Goal: Task Accomplishment & Management: Complete application form

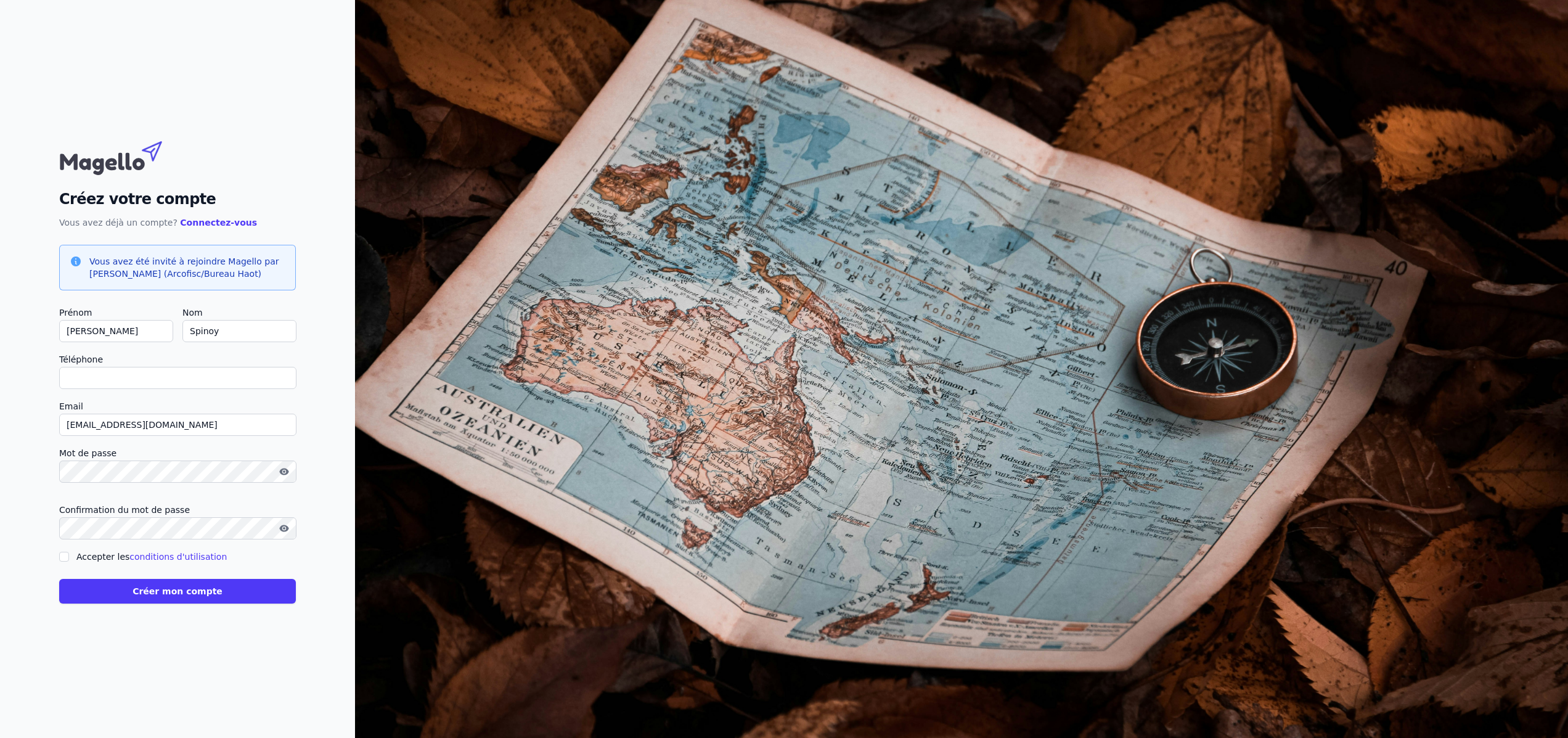
click at [115, 379] on input "Téléphone" at bounding box center [178, 378] width 237 height 22
type input "0"
checkbox input "false"
type input "0477521065"
click at [283, 526] on icon "button" at bounding box center [284, 528] width 10 height 10
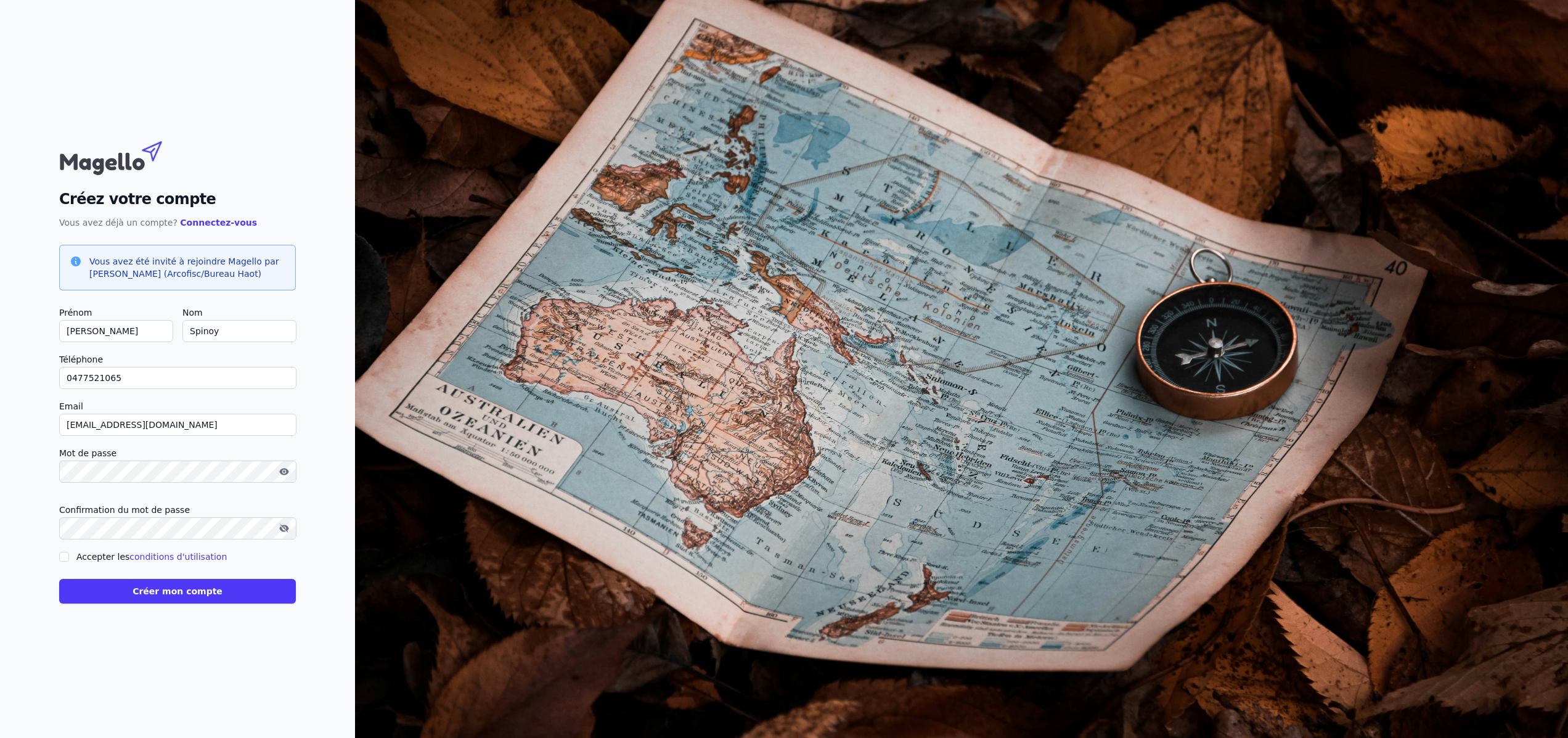
click at [65, 555] on input "Accepter les conditions d'utilisation" at bounding box center [64, 556] width 10 height 10
checkbox input "true"
click at [161, 592] on button "Créer mon compte" at bounding box center [177, 591] width 237 height 25
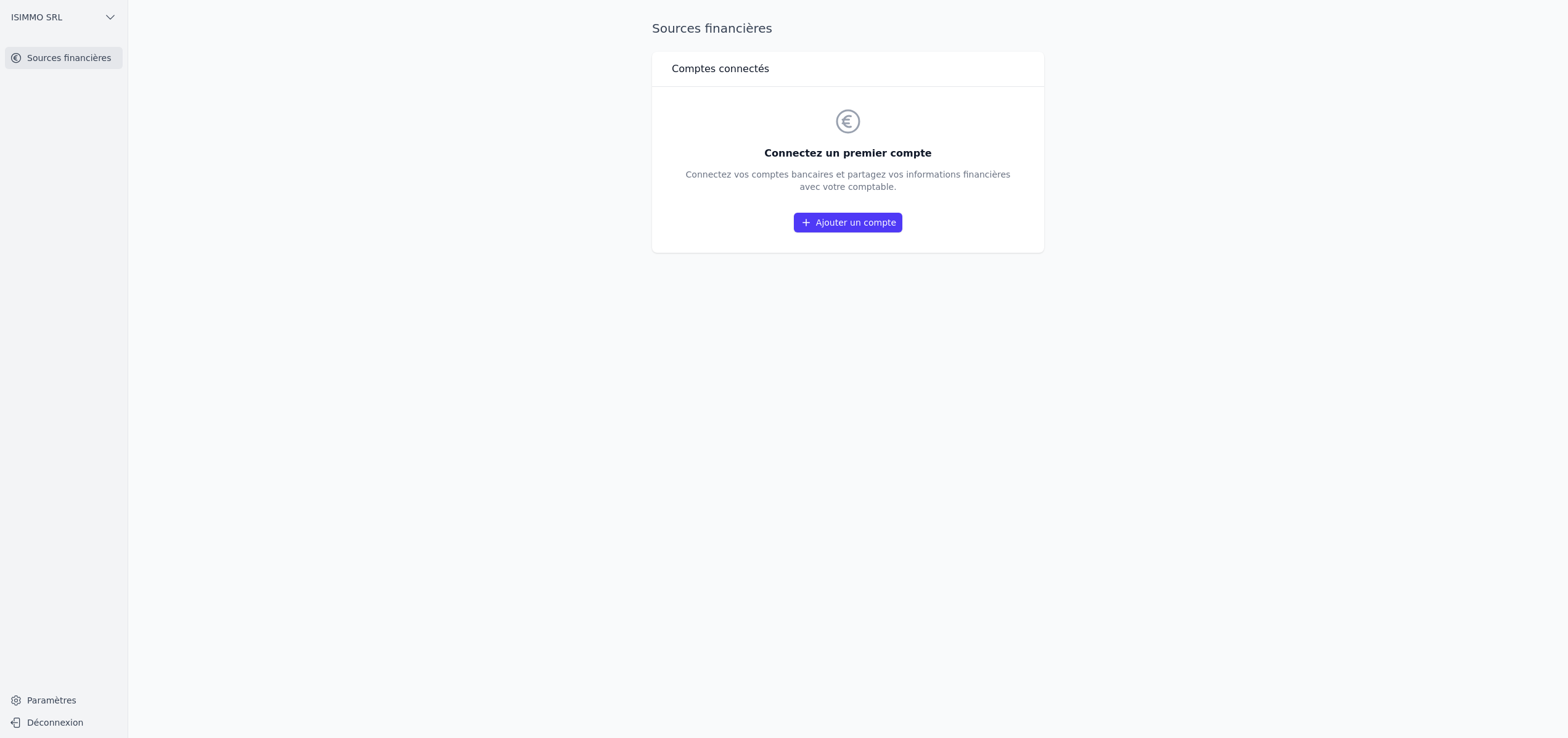
click at [852, 222] on link "Ajouter un compte" at bounding box center [849, 222] width 109 height 20
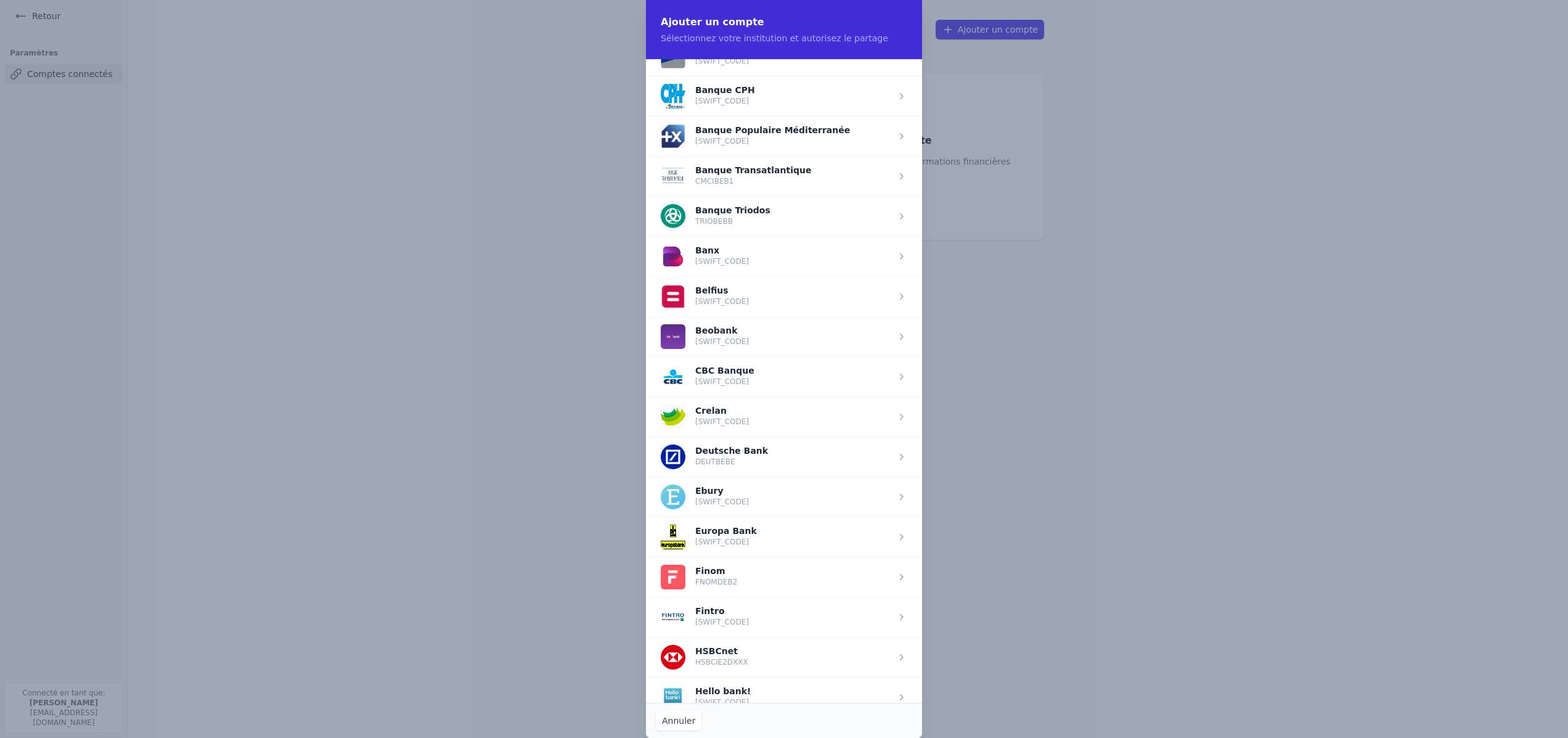
scroll to position [268, 0]
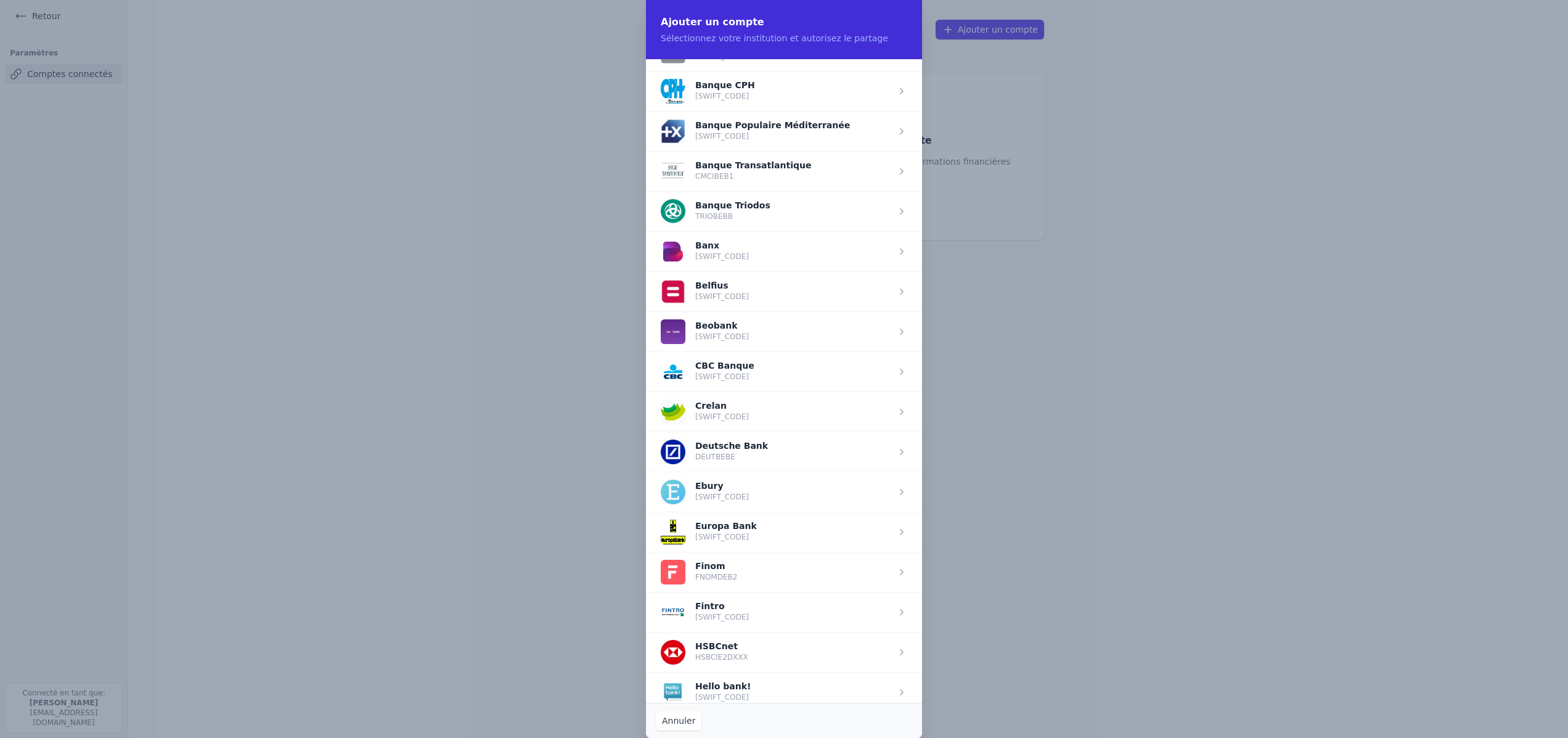
click at [739, 415] on span "button" at bounding box center [784, 411] width 276 height 40
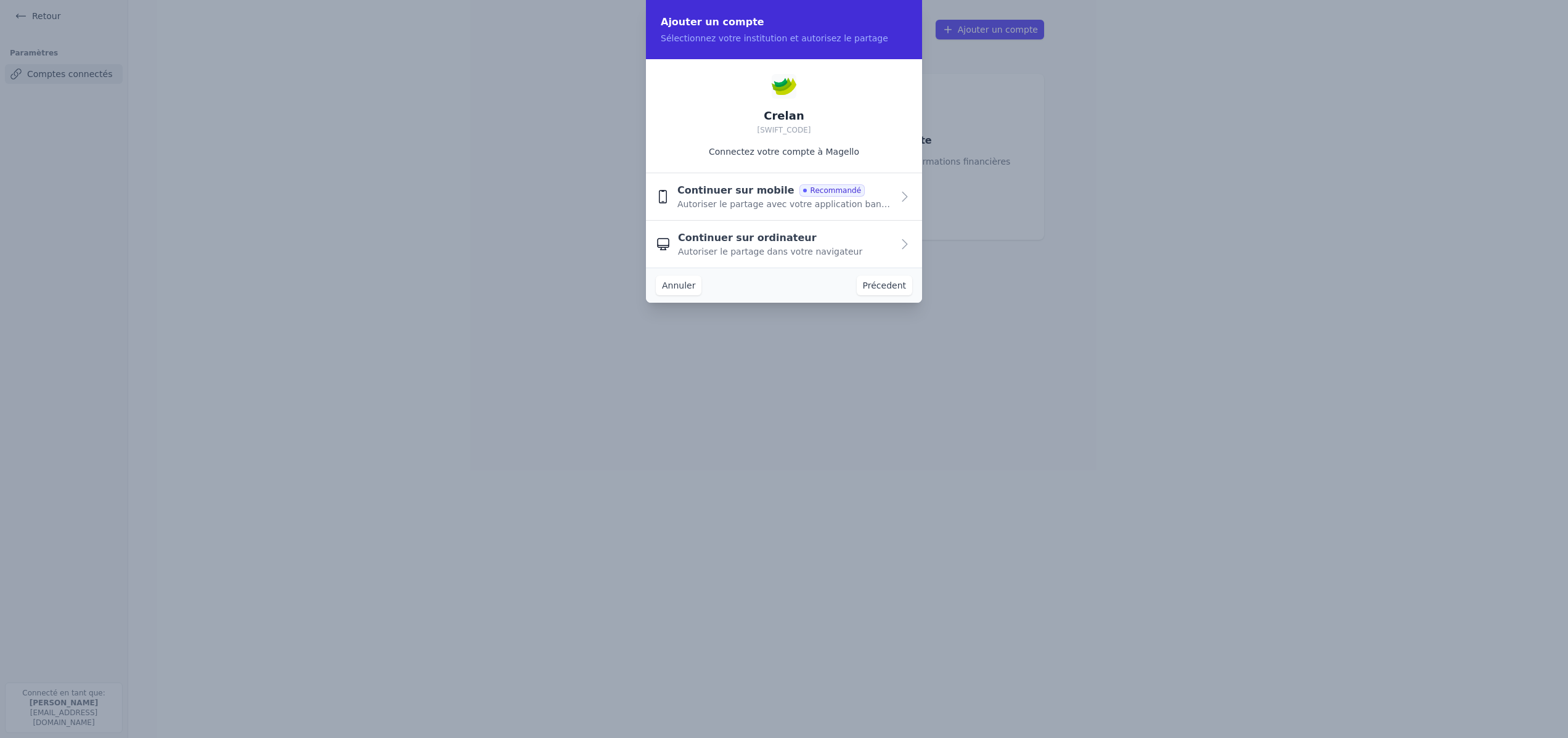
click at [903, 195] on icon "button" at bounding box center [905, 196] width 15 height 15
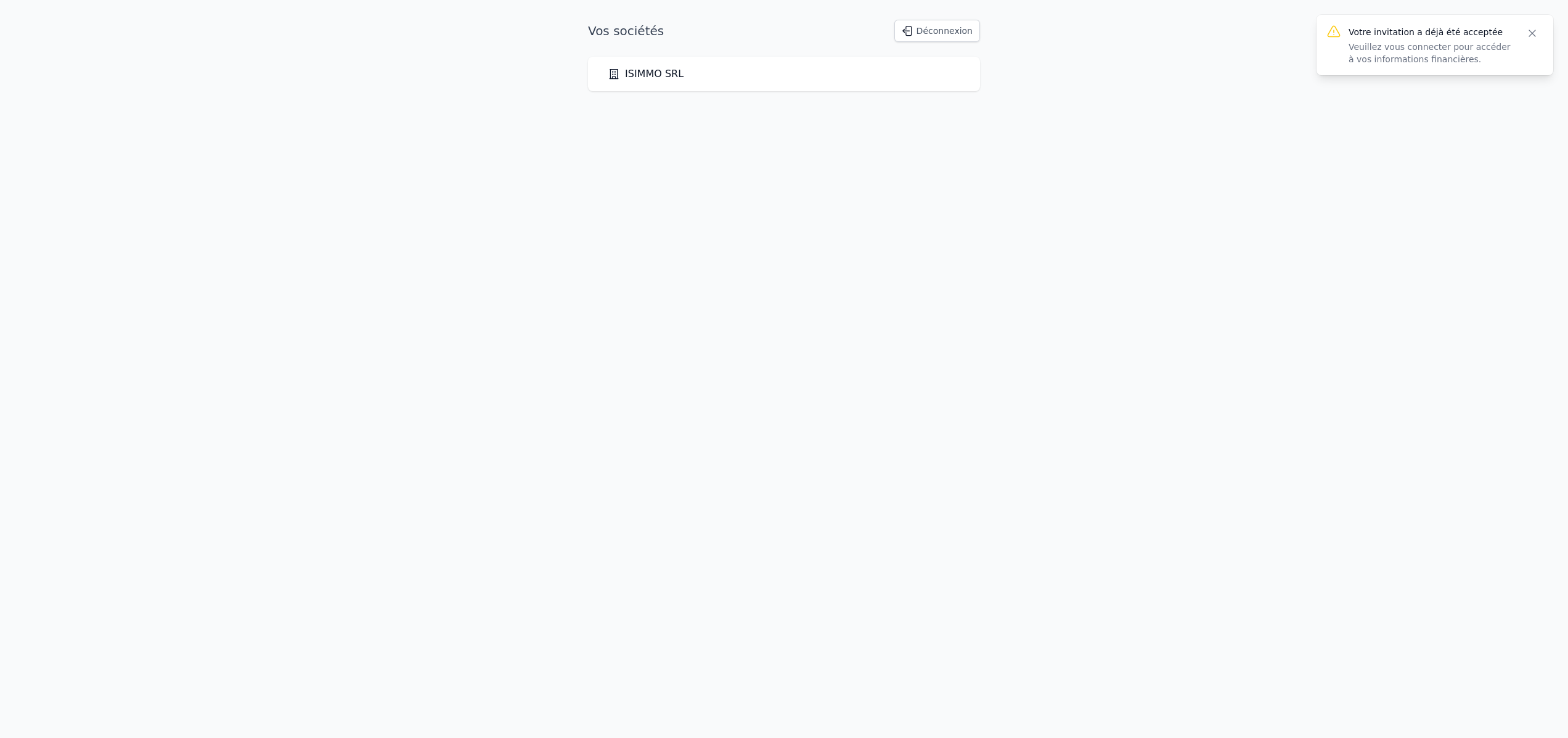
click at [647, 73] on link "ISIMMO SRL" at bounding box center [645, 74] width 76 height 15
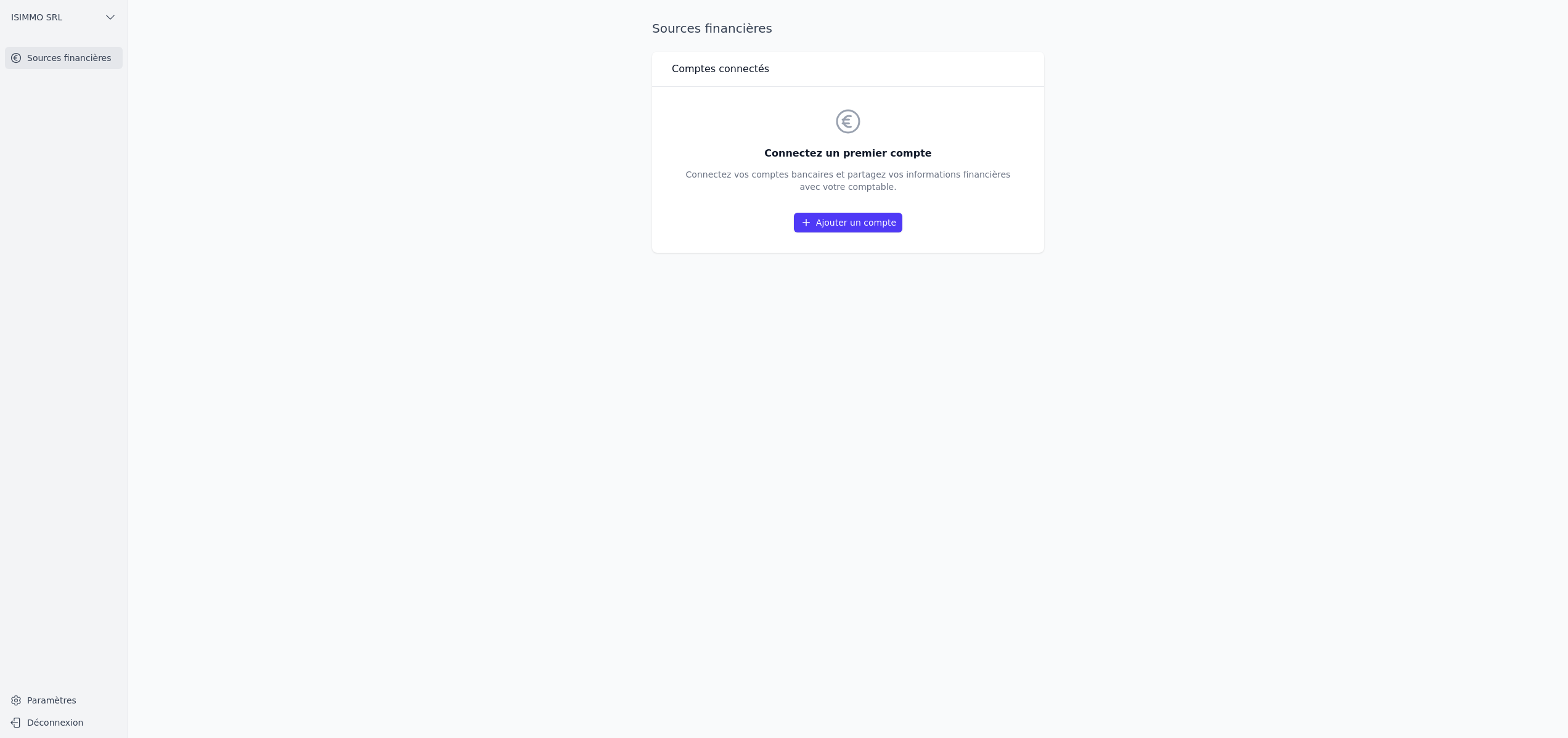
click at [831, 222] on link "Ajouter un compte" at bounding box center [849, 222] width 109 height 20
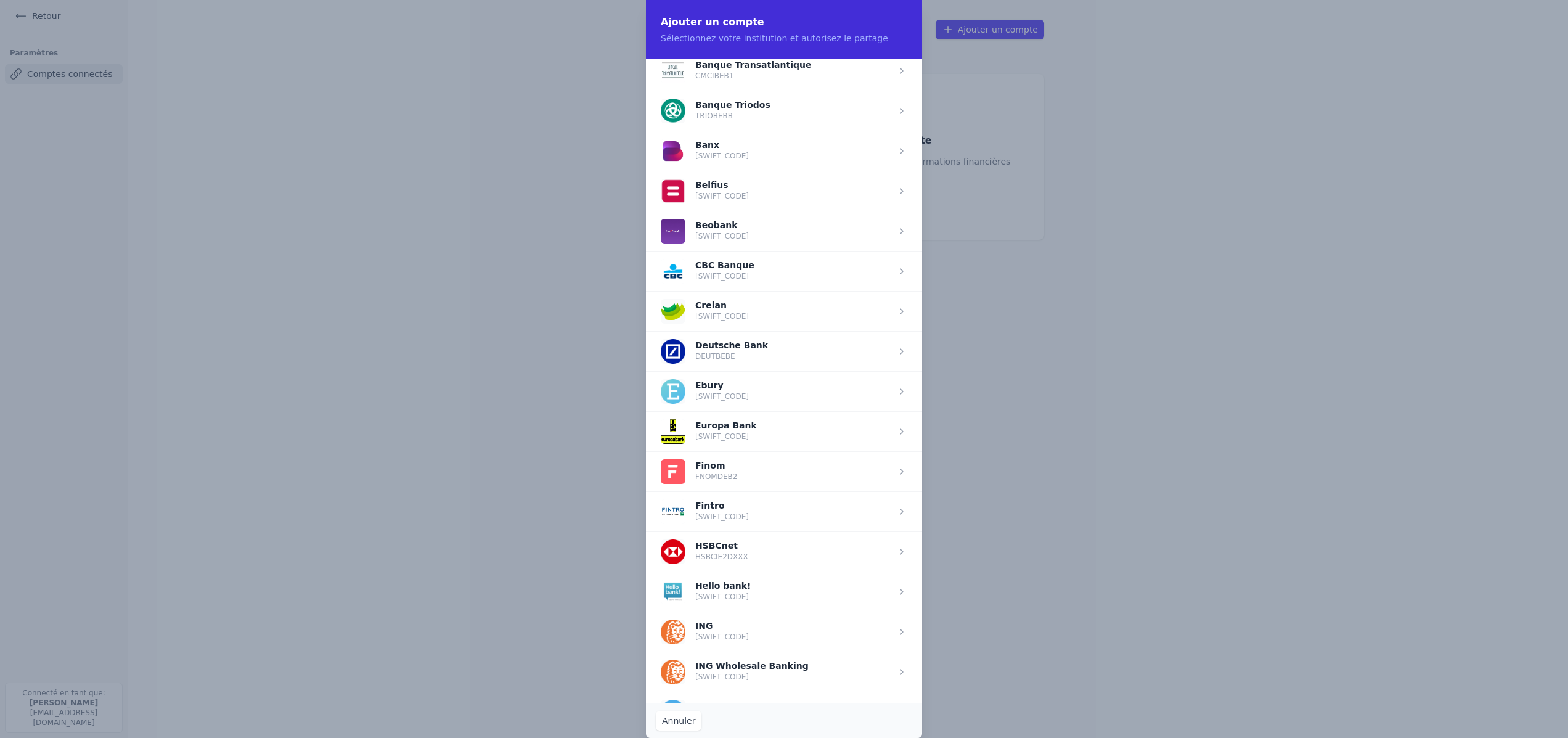
scroll to position [378, 0]
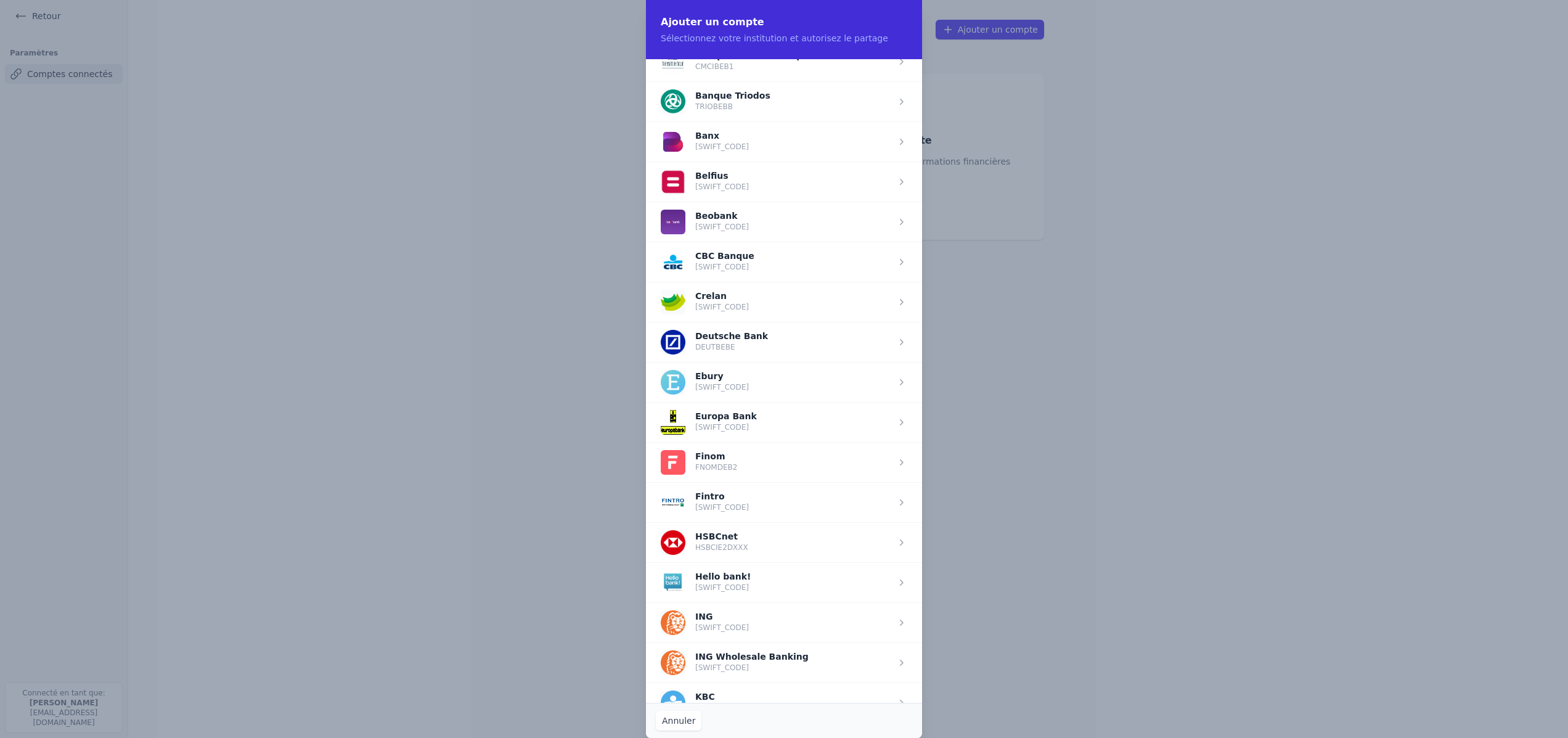
click at [899, 301] on span "button" at bounding box center [784, 301] width 276 height 40
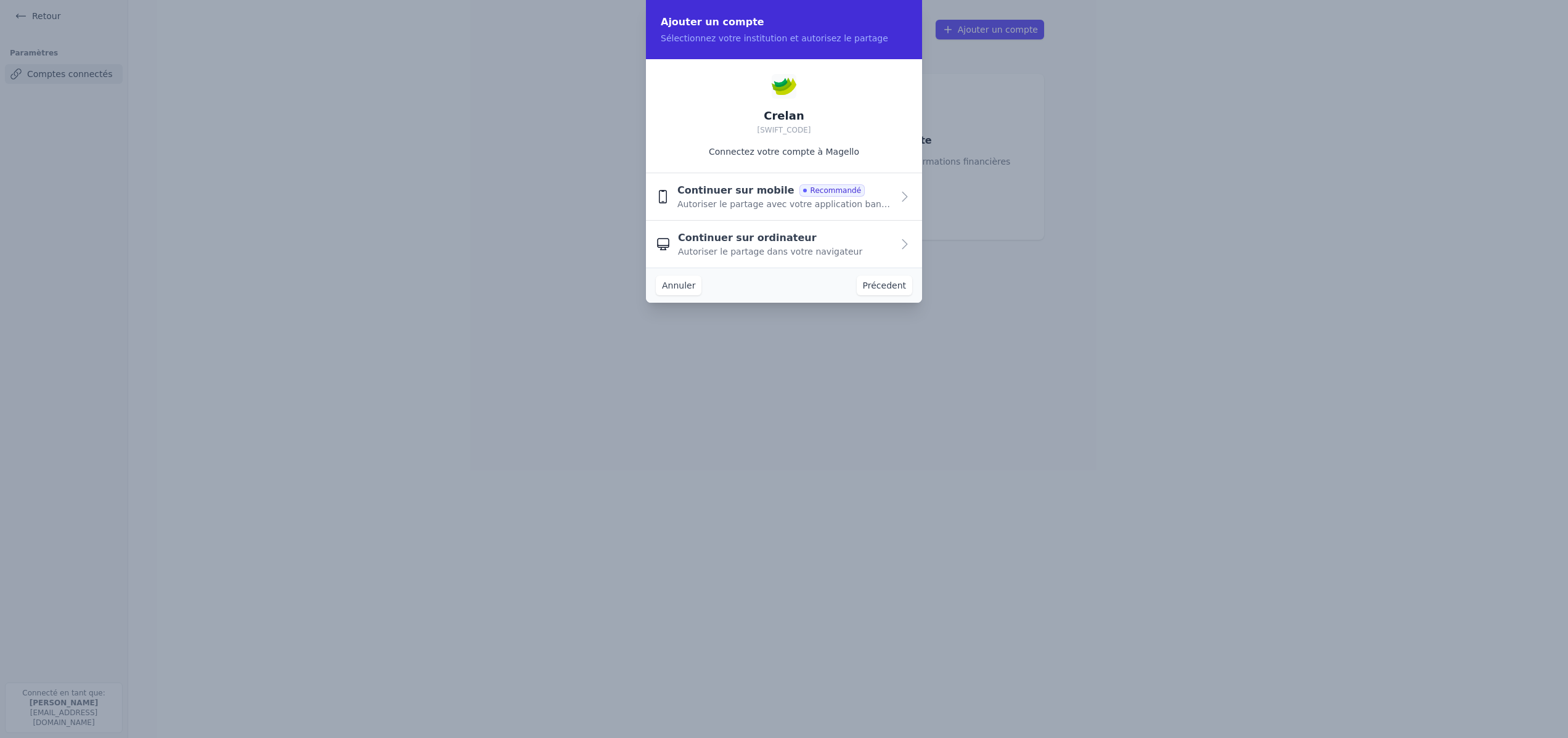
click at [903, 194] on icon "button" at bounding box center [905, 196] width 15 height 15
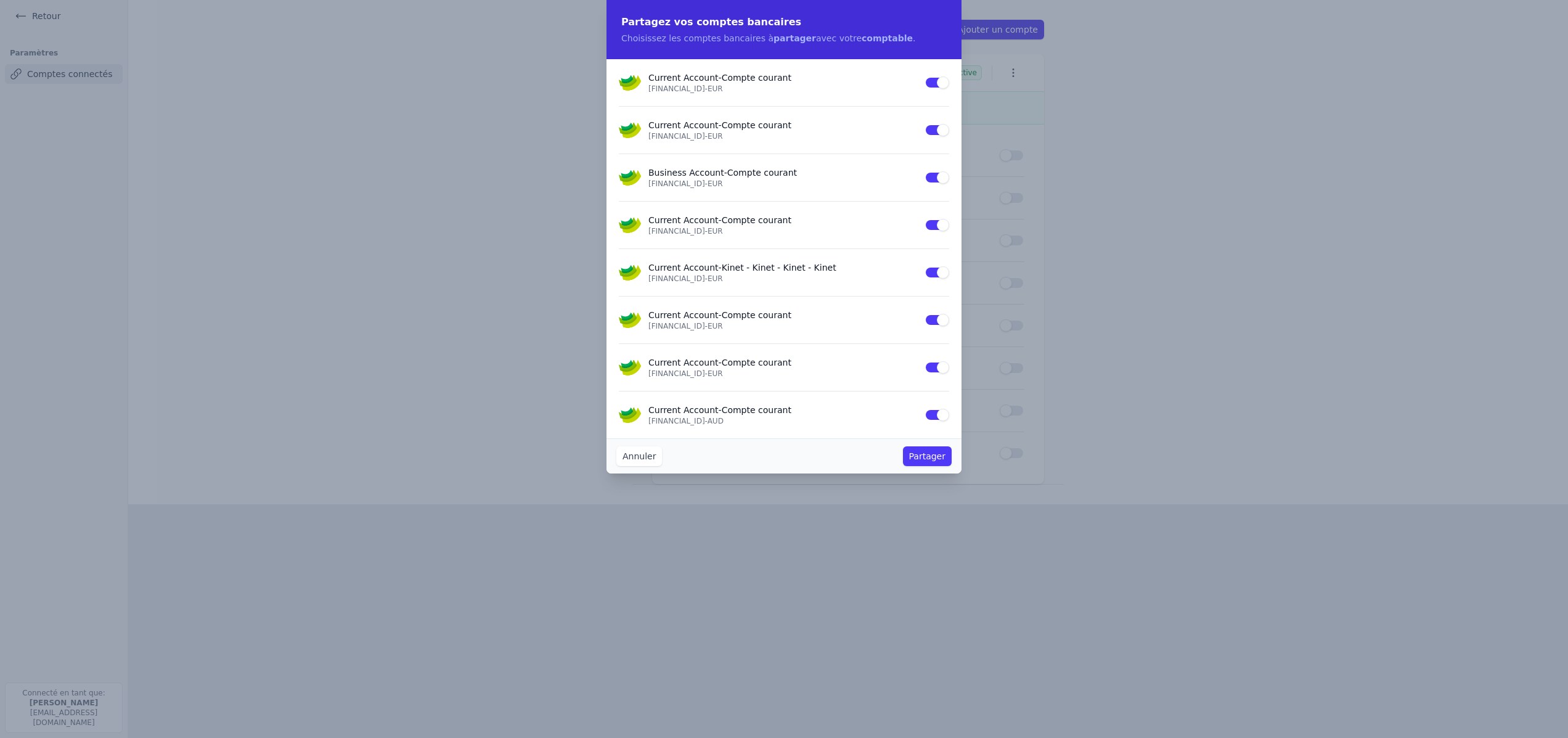
click at [939, 82] on button "Use setting" at bounding box center [937, 83] width 25 height 12
click at [941, 272] on button "Use setting" at bounding box center [937, 272] width 25 height 12
click at [941, 221] on button "Use setting" at bounding box center [937, 225] width 25 height 12
click at [942, 177] on button "Use setting" at bounding box center [937, 177] width 25 height 12
click at [937, 130] on button "Use setting" at bounding box center [937, 130] width 25 height 12
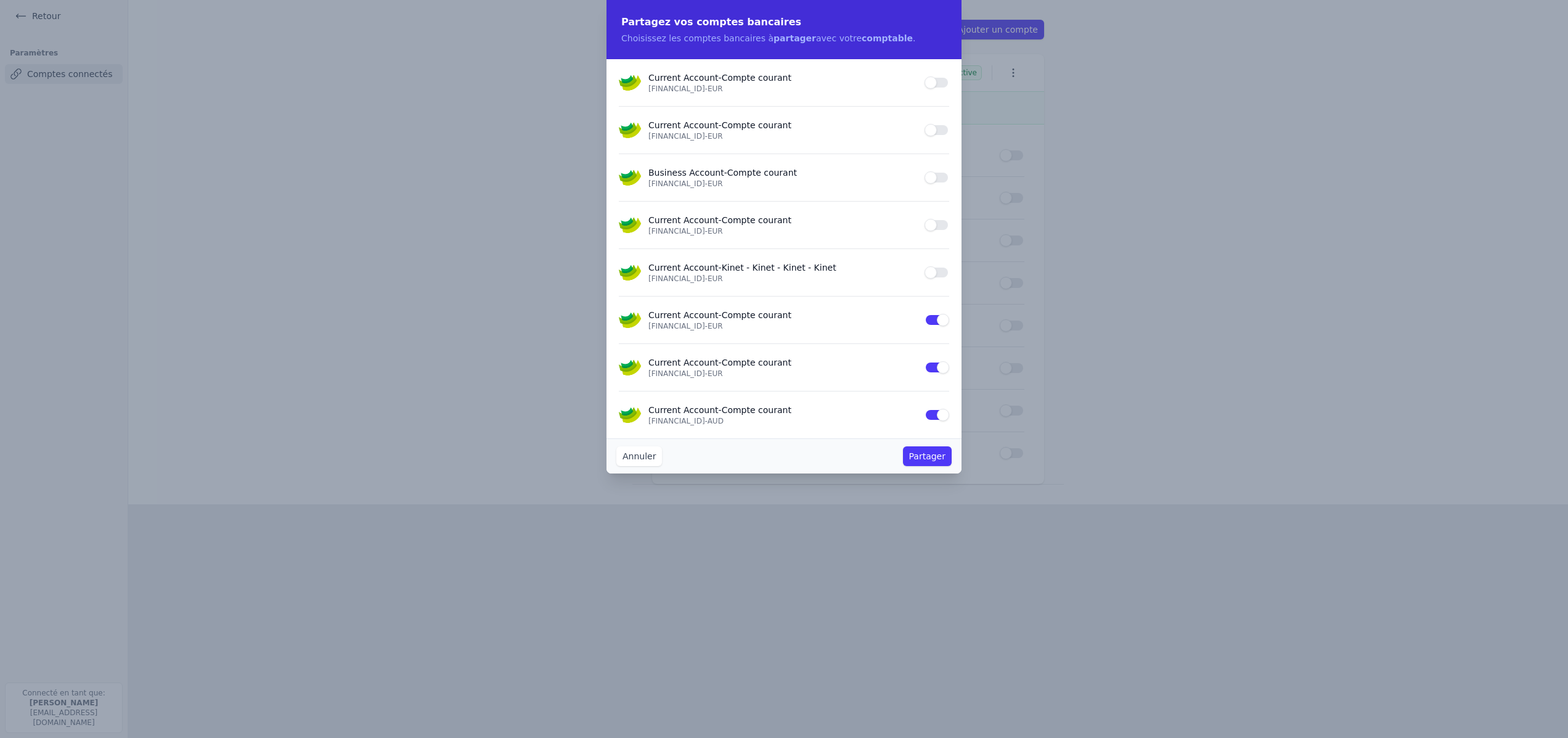
click at [939, 317] on button "Use setting" at bounding box center [937, 320] width 25 height 12
click at [940, 369] on button "Use setting" at bounding box center [937, 367] width 25 height 12
click at [939, 417] on button "Use setting" at bounding box center [937, 415] width 25 height 12
click at [933, 321] on button "Use setting" at bounding box center [937, 320] width 25 height 12
click at [928, 458] on button "Partager" at bounding box center [927, 456] width 49 height 20
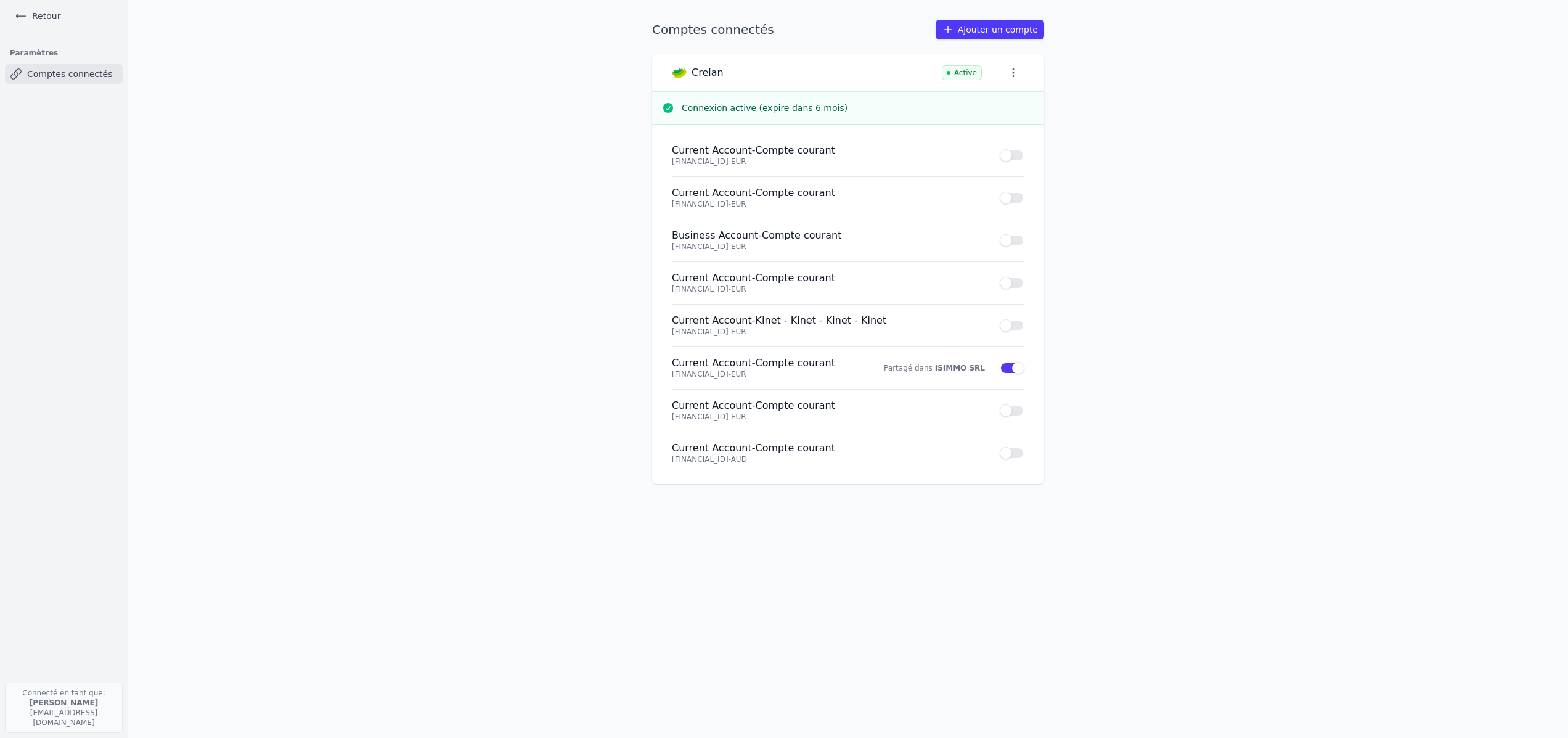
click at [91, 77] on link "Comptes connectés" at bounding box center [64, 74] width 118 height 20
click at [1015, 72] on icon "button" at bounding box center [1013, 73] width 12 height 12
click at [1113, 80] on div at bounding box center [784, 369] width 1568 height 738
